Goal: Task Accomplishment & Management: Manage account settings

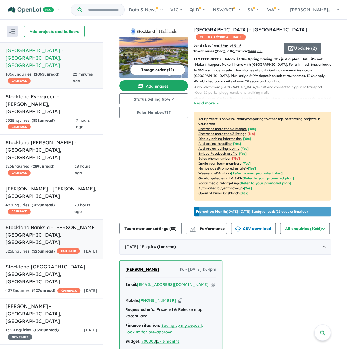
click at [70, 224] on h5 "Stockland Banksia - [PERSON_NAME][GEOGRAPHIC_DATA] , [GEOGRAPHIC_DATA]" at bounding box center [52, 235] width 92 height 22
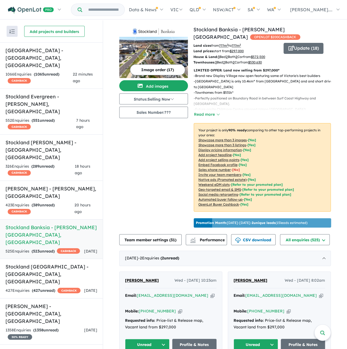
click at [73, 248] on div "525 Enquir ies ( 523 unread) CASHBACK" at bounding box center [43, 251] width 75 height 7
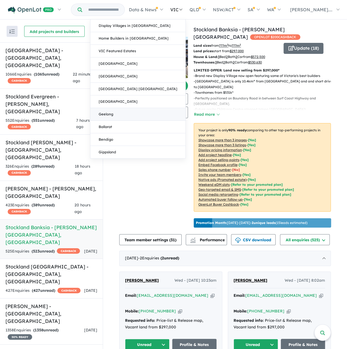
click at [178, 114] on link "Geelong" at bounding box center [137, 114] width 95 height 13
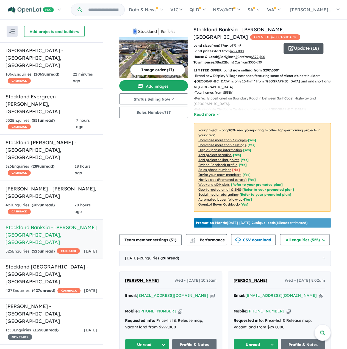
click at [307, 52] on button "Update ( 18 )" at bounding box center [304, 48] width 40 height 11
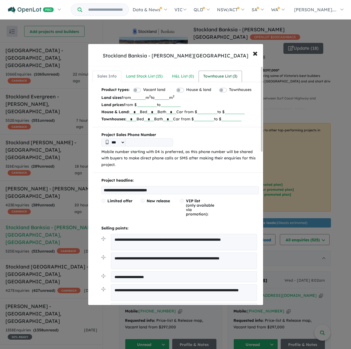
click at [227, 77] on div "Townhouse List ( 3 )" at bounding box center [221, 76] width 34 height 7
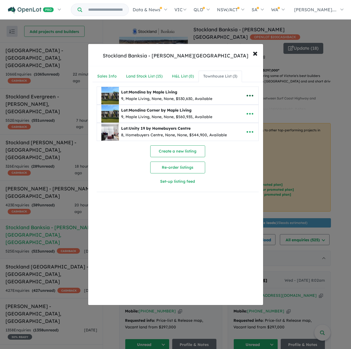
click at [246, 93] on icon "button" at bounding box center [250, 96] width 8 height 8
click at [241, 109] on link "Edit" at bounding box center [238, 109] width 41 height 13
select select "**"
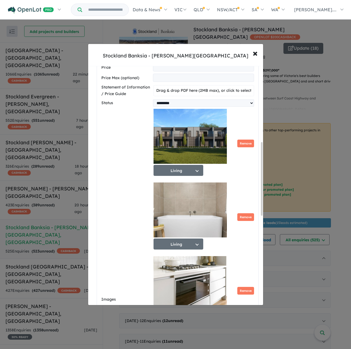
scroll to position [248, 0]
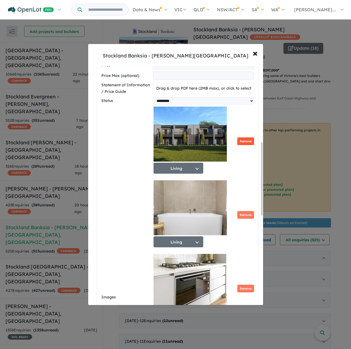
click at [242, 142] on button "Remove" at bounding box center [246, 142] width 17 height 8
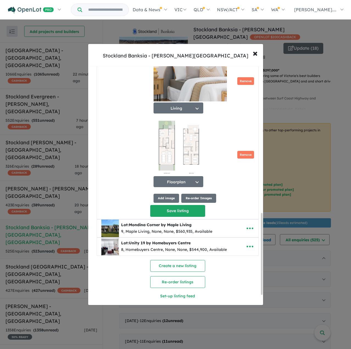
scroll to position [464, 0]
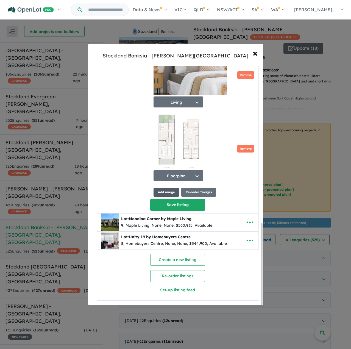
click at [162, 190] on button "Add image" at bounding box center [167, 192] width 26 height 9
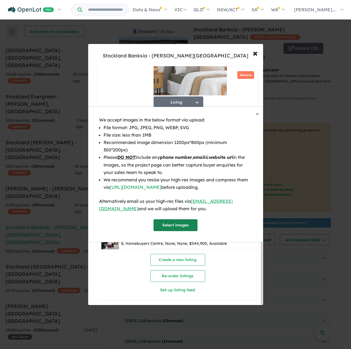
click at [184, 224] on button "Select images" at bounding box center [176, 225] width 44 height 12
select select "**"
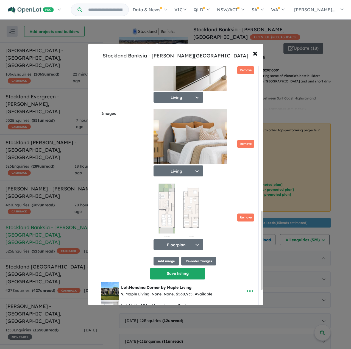
scroll to position [440, 0]
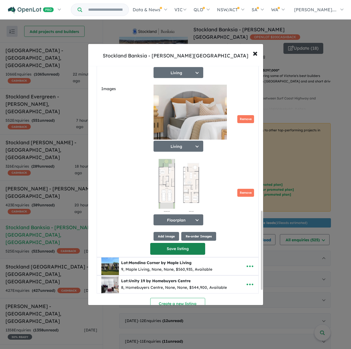
click at [188, 248] on button "Save listing" at bounding box center [177, 249] width 55 height 12
select select "**"
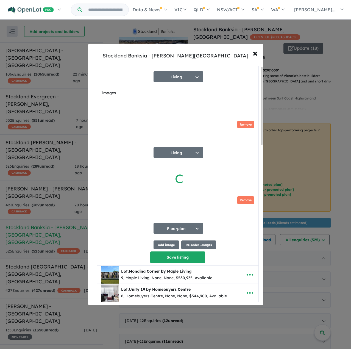
scroll to position [0, 0]
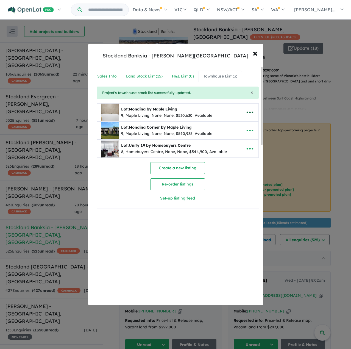
click at [247, 112] on icon "button" at bounding box center [250, 113] width 7 height 2
click at [236, 125] on link "Edit" at bounding box center [238, 126] width 41 height 13
select select "**"
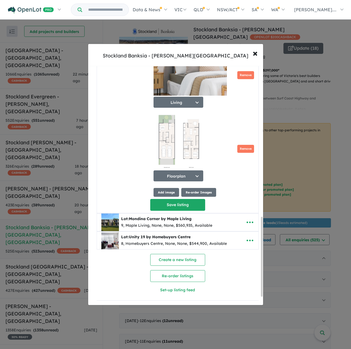
scroll to position [481, 0]
click at [168, 191] on button "Add image" at bounding box center [167, 192] width 26 height 9
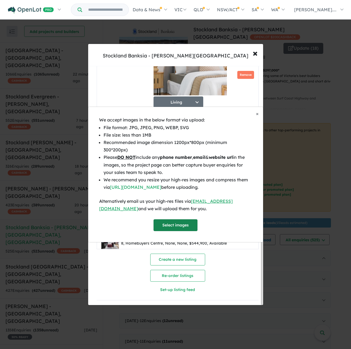
click at [172, 223] on button "Select images" at bounding box center [176, 225] width 44 height 12
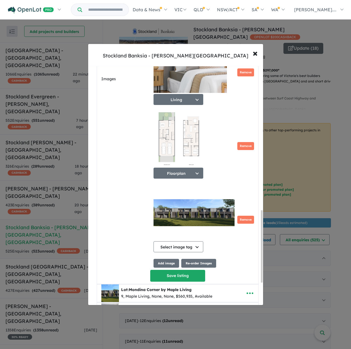
scroll to position [480, 0]
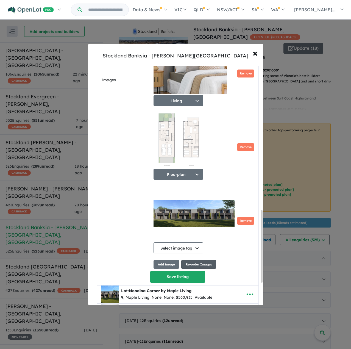
click at [207, 265] on button "Re-order Images" at bounding box center [199, 264] width 35 height 9
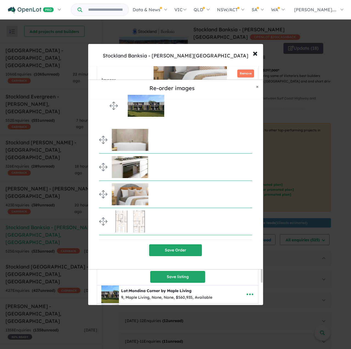
drag, startPoint x: 101, startPoint y: 214, endPoint x: 103, endPoint y: 105, distance: 108.4
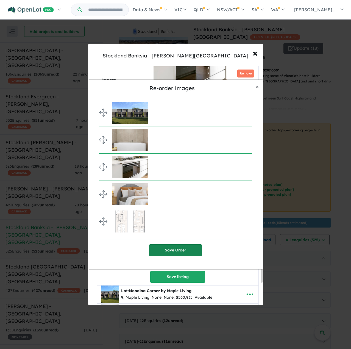
click at [172, 251] on button "Save Order" at bounding box center [175, 251] width 53 height 12
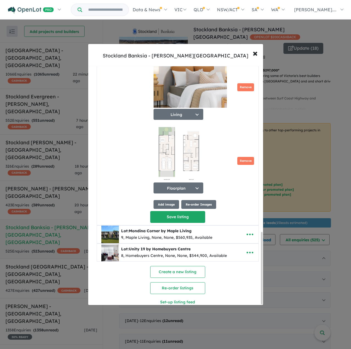
scroll to position [554, 0]
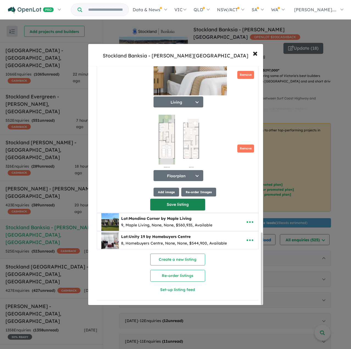
click at [183, 199] on button "Save listing" at bounding box center [177, 205] width 55 height 12
select select "**"
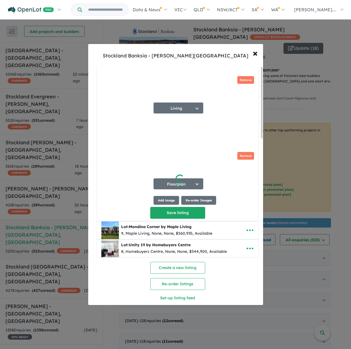
scroll to position [0, 0]
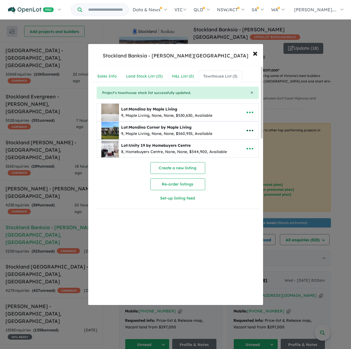
click at [246, 131] on icon "button" at bounding box center [250, 131] width 8 height 8
click at [239, 140] on link "Edit" at bounding box center [238, 144] width 41 height 13
select select "**"
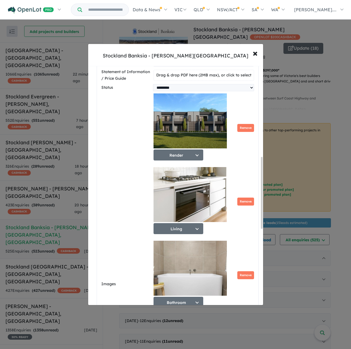
scroll to position [303, 0]
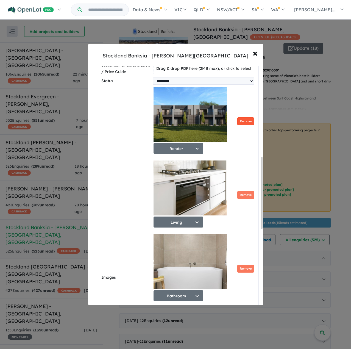
click at [248, 119] on button "Remove" at bounding box center [246, 121] width 17 height 8
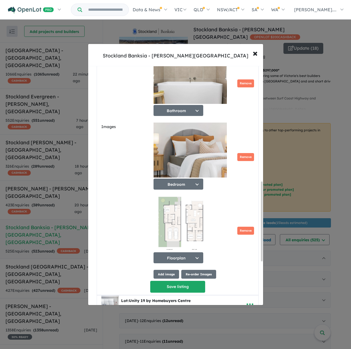
scroll to position [439, 0]
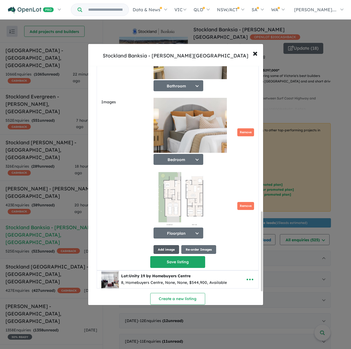
click at [161, 250] on button "Add image" at bounding box center [167, 249] width 26 height 9
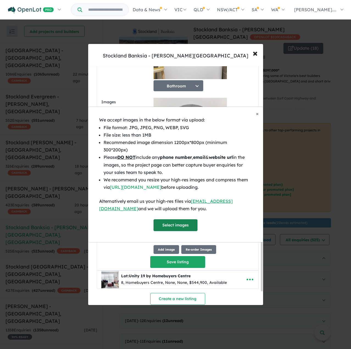
click at [173, 221] on button "Select images" at bounding box center [176, 225] width 44 height 12
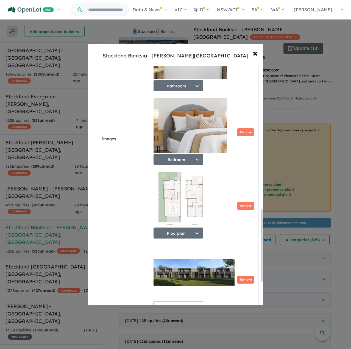
scroll to position [476, 0]
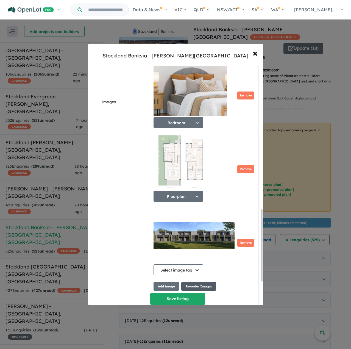
click at [189, 285] on button "Re-order Images" at bounding box center [199, 286] width 35 height 9
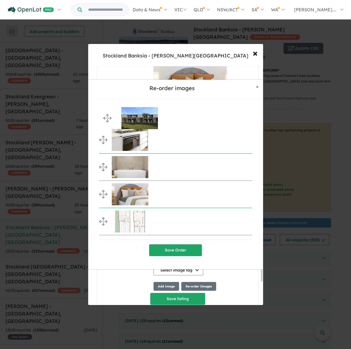
drag, startPoint x: 100, startPoint y: 218, endPoint x: 98, endPoint y: 112, distance: 105.6
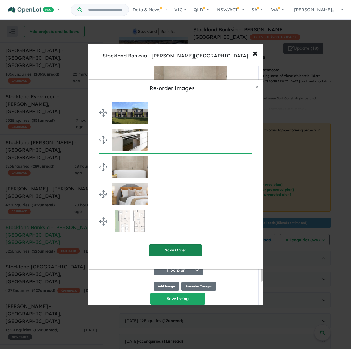
click at [180, 249] on button "Save Order" at bounding box center [175, 251] width 53 height 12
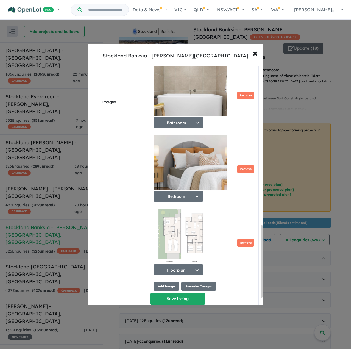
scroll to position [531, 0]
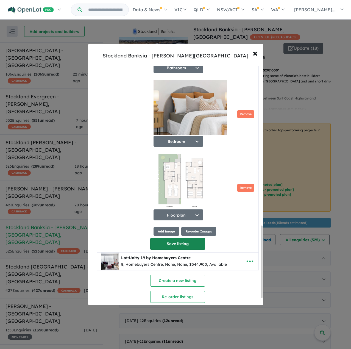
click at [174, 246] on button "Save listing" at bounding box center [177, 244] width 55 height 12
select select "**"
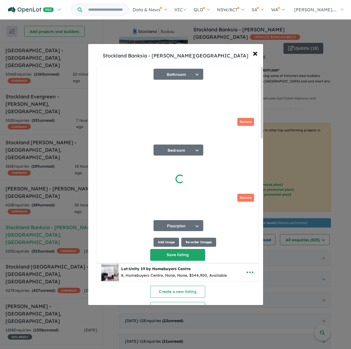
scroll to position [0, 0]
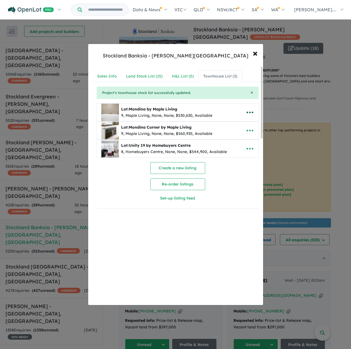
click at [247, 112] on icon "button" at bounding box center [250, 113] width 7 height 2
click at [240, 120] on link "Edit" at bounding box center [238, 126] width 41 height 13
select select "**"
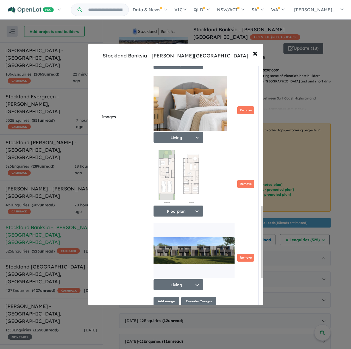
scroll to position [465, 0]
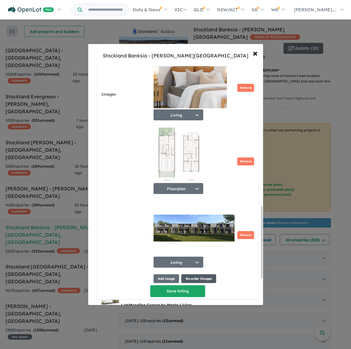
click at [191, 280] on button "Re-order Images" at bounding box center [199, 278] width 35 height 9
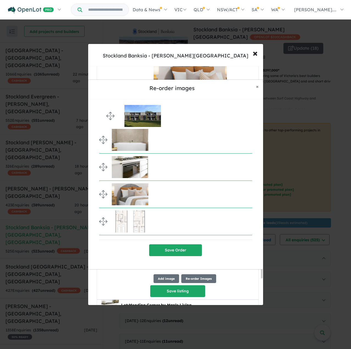
drag, startPoint x: 105, startPoint y: 222, endPoint x: 107, endPoint y: 116, distance: 105.9
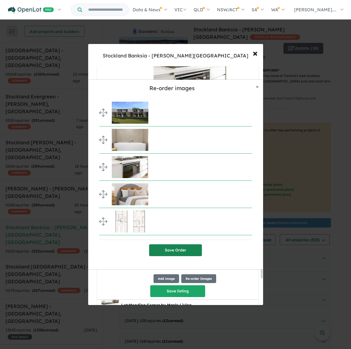
click at [181, 250] on button "Save Order" at bounding box center [175, 251] width 53 height 12
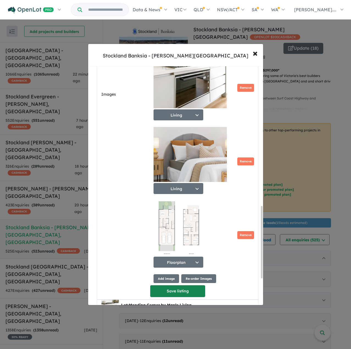
click at [185, 295] on button "Save listing" at bounding box center [177, 291] width 55 height 12
select select "**"
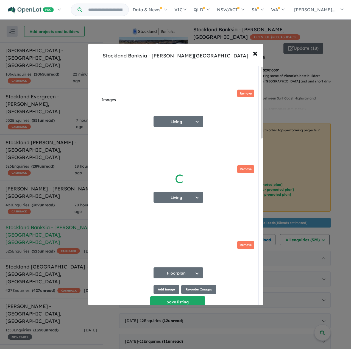
scroll to position [0, 0]
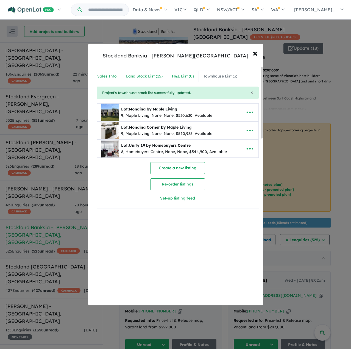
click at [228, 127] on div "Lot: Mondina Corner by Maple Living 9, Maple Living, None, None, $560,935, Avai…" at bounding box center [169, 131] width 136 height 18
click at [251, 132] on icon "button" at bounding box center [250, 131] width 8 height 8
click at [235, 144] on link "Edit" at bounding box center [238, 144] width 41 height 13
select select "**"
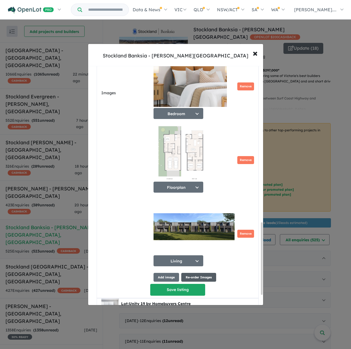
scroll to position [520, 0]
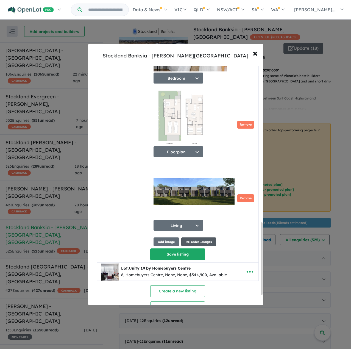
click at [186, 245] on button "Re-order Images" at bounding box center [199, 242] width 35 height 9
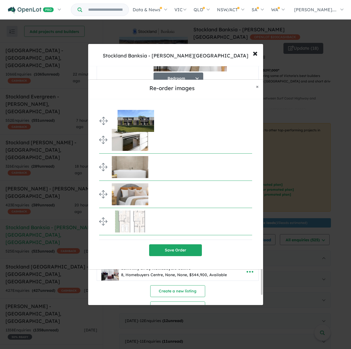
drag, startPoint x: 103, startPoint y: 222, endPoint x: 98, endPoint y: 121, distance: 100.8
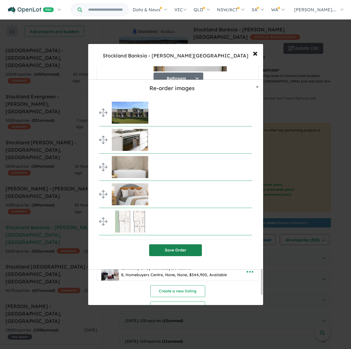
click at [185, 253] on button "Save Order" at bounding box center [175, 251] width 53 height 12
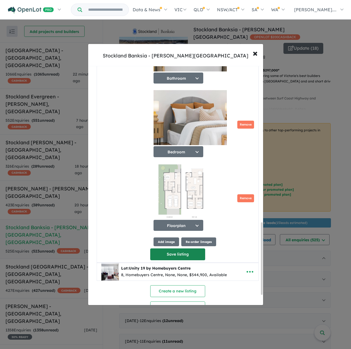
click at [182, 257] on button "Save listing" at bounding box center [177, 255] width 55 height 12
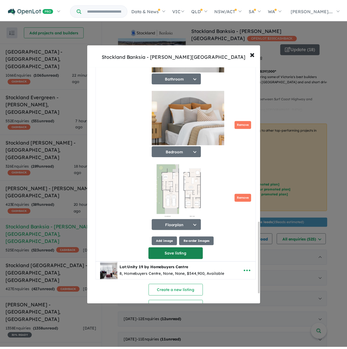
scroll to position [0, 0]
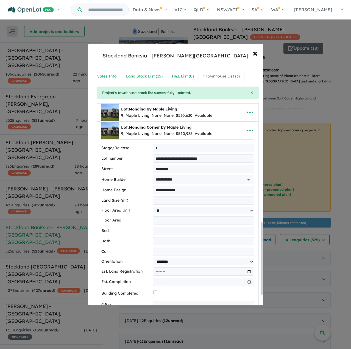
select select "**"
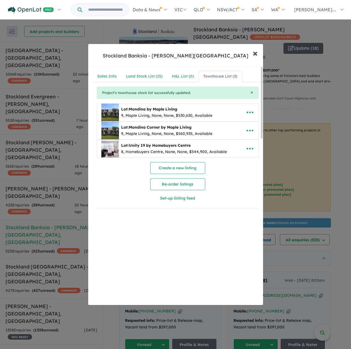
click at [256, 54] on span "×" at bounding box center [255, 53] width 5 height 12
